Goal: Check status: Check status

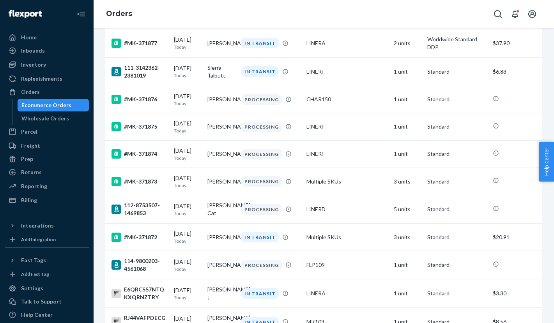
scroll to position [1904, 0]
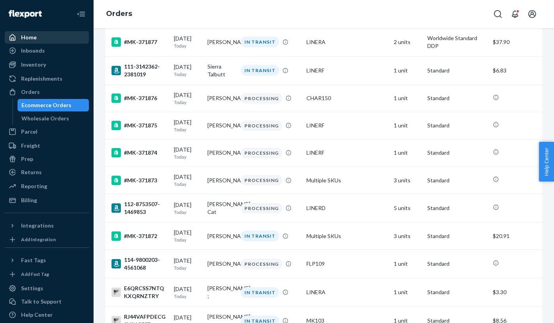
click at [41, 35] on div "Home" at bounding box center [46, 37] width 83 height 11
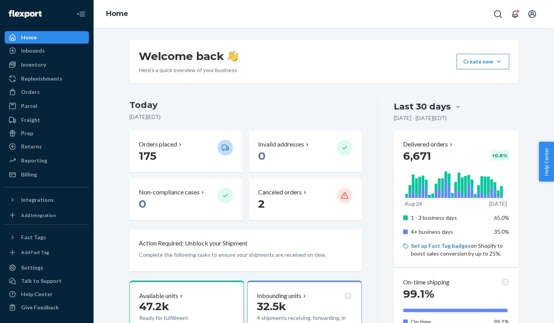
click at [200, 32] on div "Welcome back Here’s a quick overview of your business Create new Create new inb…" at bounding box center [324, 175] width 460 height 295
click at [23, 13] on img at bounding box center [25, 14] width 33 height 8
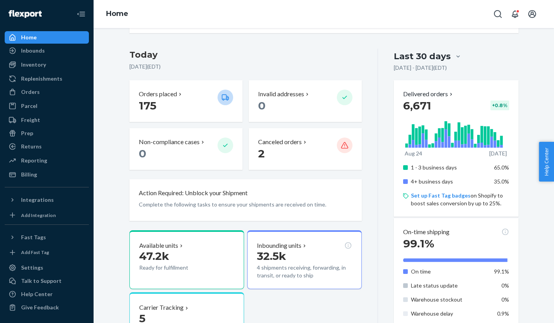
scroll to position [66, 0]
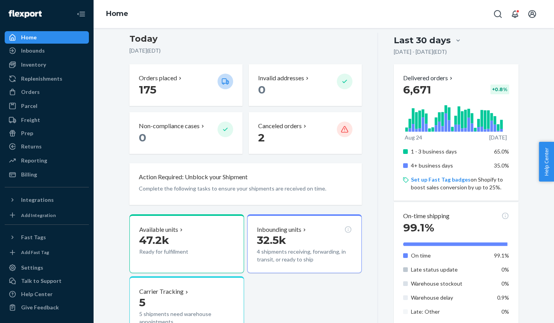
click at [435, 39] on div "Last 30 days" at bounding box center [422, 40] width 57 height 12
click at [412, 41] on input "Last 30 days" at bounding box center [412, 41] width 0 height 0
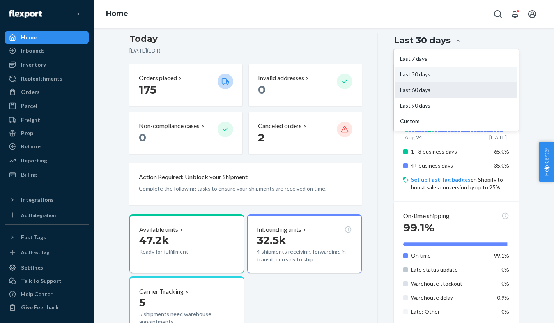
click at [424, 88] on div "Last 60 days" at bounding box center [455, 90] width 121 height 16
click at [412, 41] on input "option Last 60 days focused, 3 of 5. 5 results available. Use Up and Down to ch…" at bounding box center [412, 41] width 0 height 0
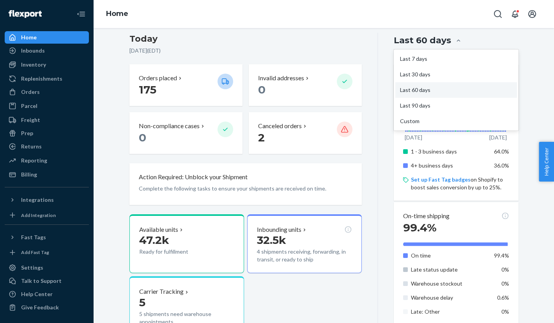
click at [440, 41] on div "Last 60 days" at bounding box center [422, 40] width 57 height 12
click at [412, 41] on input "option Last 60 days, selected. option Last 60 days focused, 3 of 5. 5 results a…" at bounding box center [412, 41] width 0 height 0
click at [428, 72] on div "Last 30 days" at bounding box center [455, 75] width 121 height 16
click at [412, 41] on input "option Last 60 days, selected. option Last 30 days focused, 2 of 5. 5 results a…" at bounding box center [412, 41] width 0 height 0
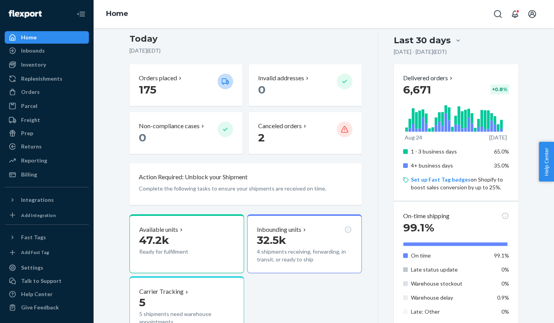
click at [435, 41] on div "Last 30 days" at bounding box center [422, 40] width 57 height 12
click at [412, 41] on input "option Last 30 days, selected. 0 results available. Select is focused , press D…" at bounding box center [412, 41] width 0 height 0
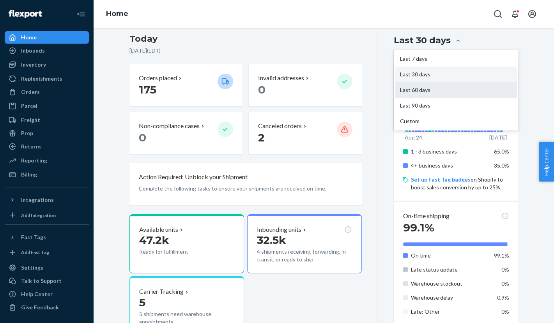
click at [425, 90] on div "Last 60 days" at bounding box center [455, 90] width 121 height 16
click at [412, 41] on input "option Last 30 days, selected. option Last 60 days focused, 3 of 5. 5 results a…" at bounding box center [412, 41] width 0 height 0
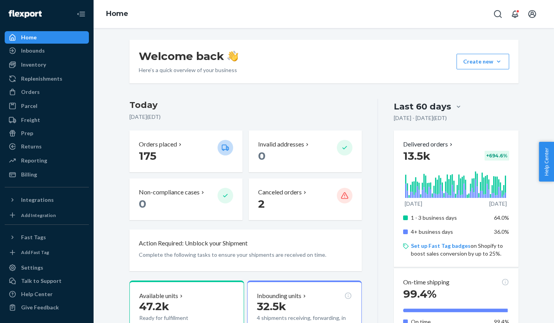
scroll to position [0, 0]
